Goal: Information Seeking & Learning: Learn about a topic

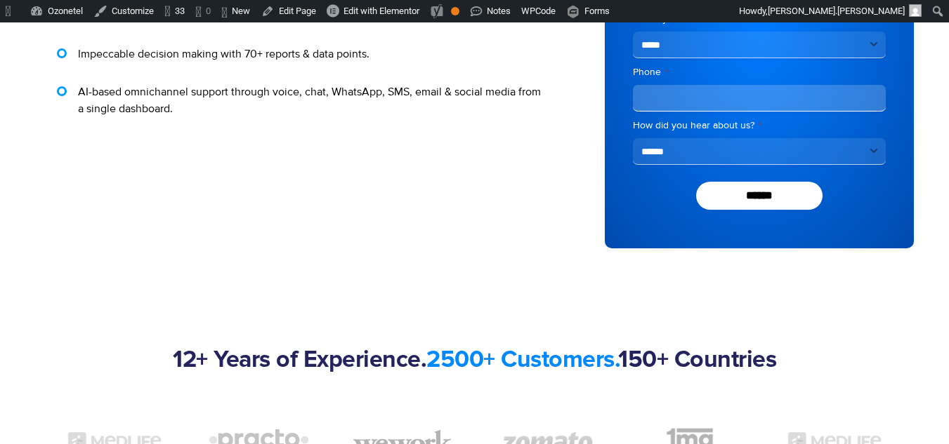
scroll to position [1165, 0]
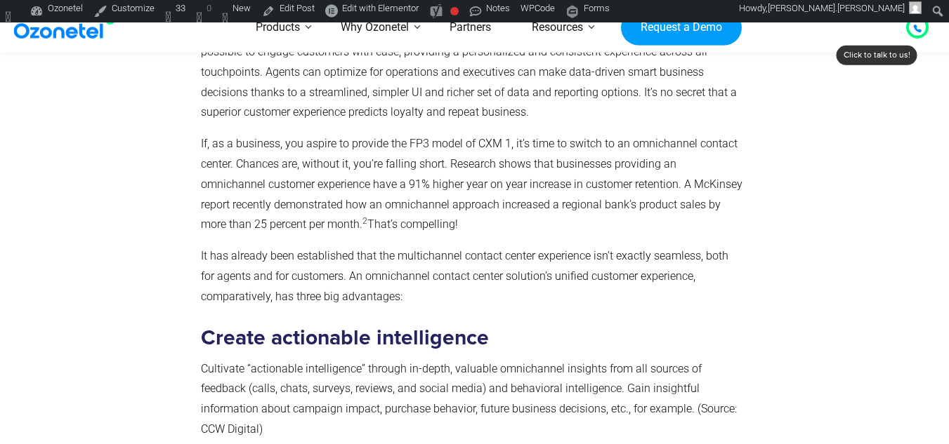
scroll to position [2709, 0]
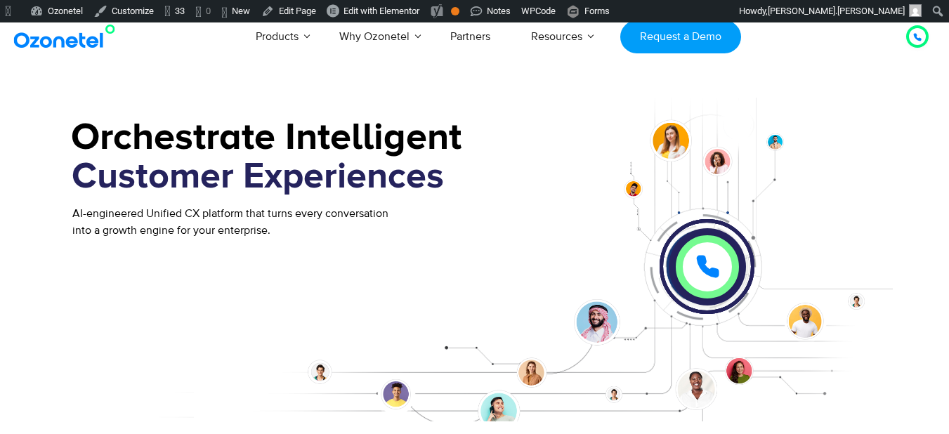
click at [882, 131] on div "Call in progress... 1 2 3 4 5 6 7 8 9 # 0" at bounding box center [728, 260] width 329 height 324
